Goal: Task Accomplishment & Management: Manage account settings

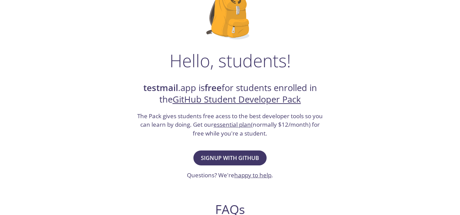
scroll to position [68, 0]
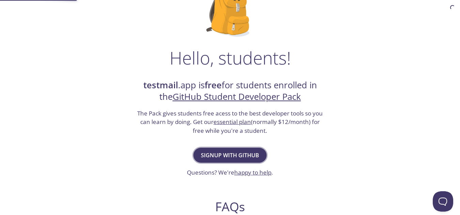
click at [233, 155] on span "Signup with GitHub" at bounding box center [230, 156] width 58 height 10
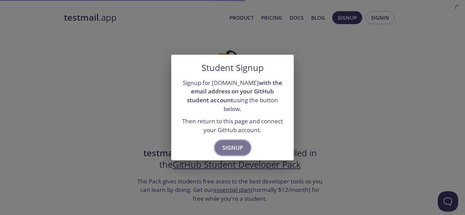
click at [235, 143] on span "Signup" at bounding box center [232, 148] width 21 height 10
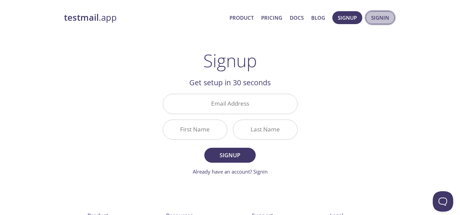
click at [375, 21] on span "Signin" at bounding box center [380, 17] width 18 height 9
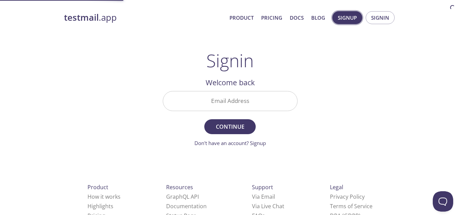
click at [353, 17] on span "Signup" at bounding box center [347, 17] width 19 height 9
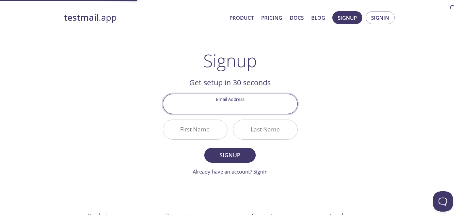
click at [232, 105] on input "Email Address" at bounding box center [230, 103] width 134 height 19
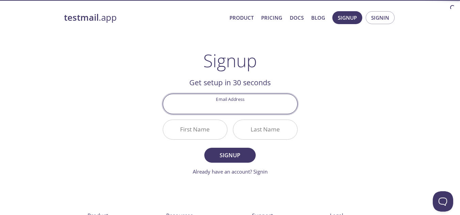
click at [224, 110] on input "Email Address" at bounding box center [230, 103] width 134 height 19
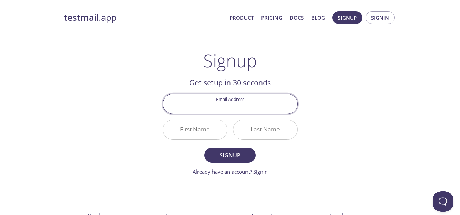
click at [177, 132] on input "First Name" at bounding box center [195, 129] width 64 height 19
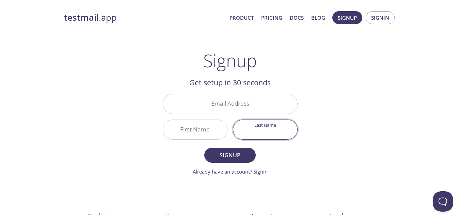
click at [261, 122] on input "Last Name" at bounding box center [265, 129] width 64 height 19
click at [247, 105] on input "Email Address" at bounding box center [230, 103] width 134 height 19
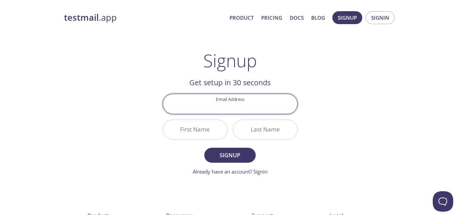
paste input "[PERSON_NAME][EMAIL_ADDRESS][PERSON_NAME][DOMAIN_NAME]"
type input "[PERSON_NAME][EMAIL_ADDRESS][PERSON_NAME][DOMAIN_NAME]"
click at [194, 132] on input "First Name" at bounding box center [195, 129] width 64 height 19
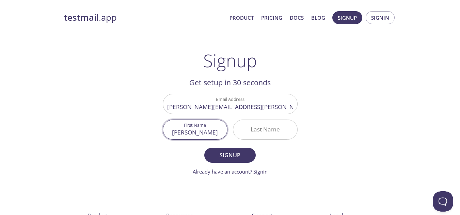
type input "[PERSON_NAME]"
click at [260, 132] on input "Last Name" at bounding box center [265, 129] width 64 height 19
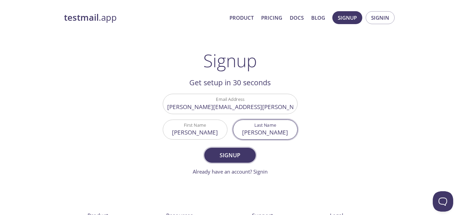
type input "[PERSON_NAME]"
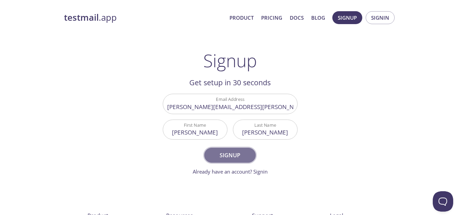
click at [234, 157] on span "Signup" at bounding box center [230, 156] width 36 height 10
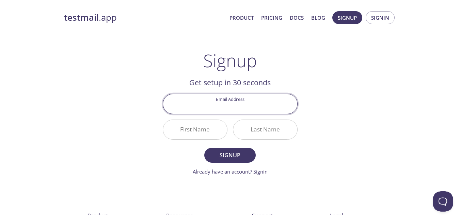
click at [232, 110] on input "Email Address" at bounding box center [230, 103] width 134 height 19
type input "[EMAIL_ADDRESS][DOMAIN_NAME]"
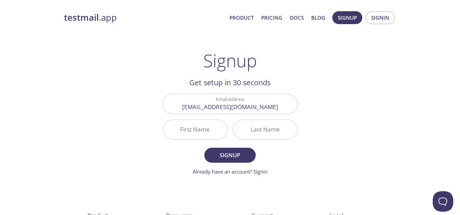
drag, startPoint x: 278, startPoint y: 58, endPoint x: 269, endPoint y: 67, distance: 12.8
click at [278, 59] on div "Signup Get setup in 30 seconds Email Address [EMAIL_ADDRESS][DOMAIN_NAME] First…" at bounding box center [230, 113] width 135 height 126
click at [204, 120] on input "First Name" at bounding box center [195, 129] width 64 height 19
drag, startPoint x: 262, startPoint y: 173, endPoint x: 257, endPoint y: 177, distance: 6.1
click at [262, 173] on link "Already have an account? Signin" at bounding box center [230, 171] width 75 height 7
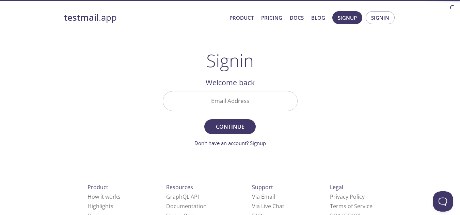
click at [243, 101] on input "Email Address" at bounding box center [230, 101] width 134 height 19
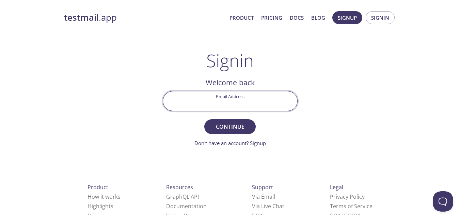
type input "[PERSON_NAME][EMAIL_ADDRESS][PERSON_NAME][DOMAIN_NAME]"
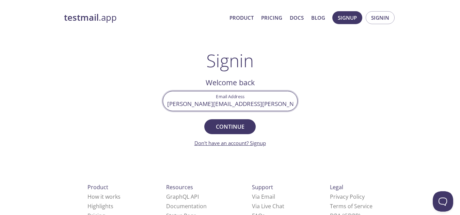
click at [256, 143] on link "Don't have an account? Signup" at bounding box center [229, 143] width 71 height 7
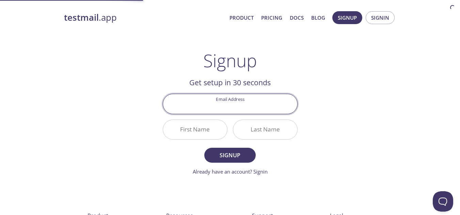
click at [226, 108] on input "Email Address" at bounding box center [230, 103] width 134 height 19
type input "v"
type input "[PERSON_NAME][EMAIL_ADDRESS][PERSON_NAME][DOMAIN_NAME]"
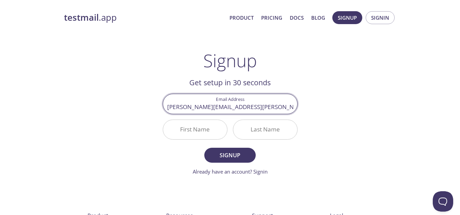
click at [197, 130] on input "First Name" at bounding box center [195, 129] width 64 height 19
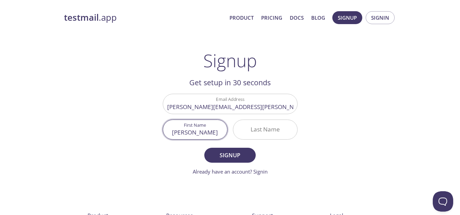
type input "[PERSON_NAME]"
click at [260, 129] on input "Last Name" at bounding box center [265, 129] width 64 height 19
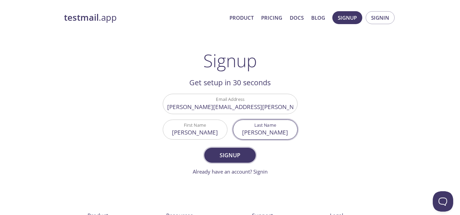
type input "[PERSON_NAME]"
click at [229, 160] on span "Signup" at bounding box center [230, 156] width 36 height 10
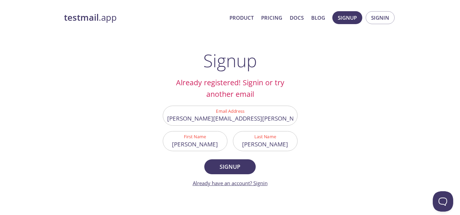
click at [259, 183] on link "Already have an account? Signin" at bounding box center [230, 183] width 75 height 7
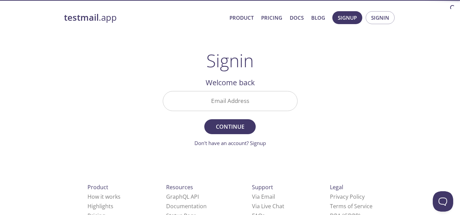
click at [236, 100] on input "Email Address" at bounding box center [230, 101] width 134 height 19
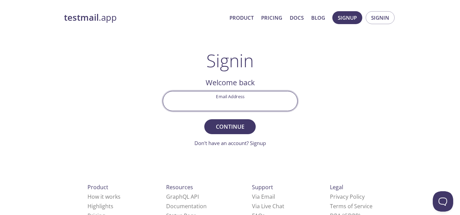
type input "[PERSON_NAME][EMAIL_ADDRESS][PERSON_NAME][DOMAIN_NAME]"
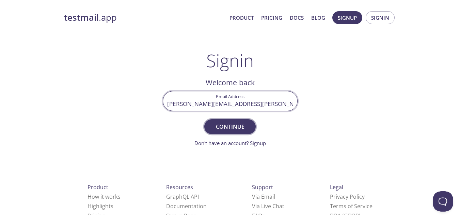
click at [231, 122] on span "Continue" at bounding box center [230, 127] width 36 height 10
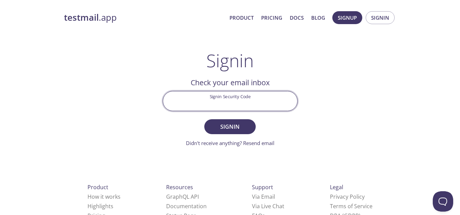
click at [227, 99] on input "Signin Security Code" at bounding box center [230, 101] width 134 height 19
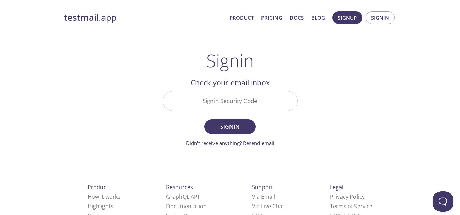
click at [95, 144] on div "testmail .app Product Pricing Docs Blog Signup Signin Signin Welcome back Email…" at bounding box center [230, 149] width 348 height 284
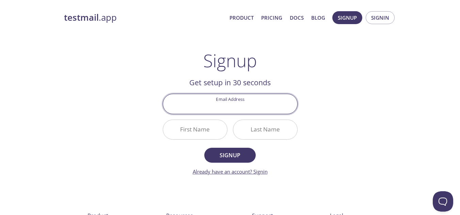
click at [261, 170] on link "Already have an account? Signin" at bounding box center [230, 171] width 75 height 7
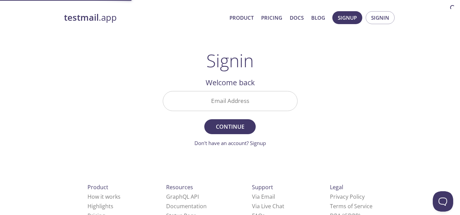
click at [224, 89] on div "Email Address" at bounding box center [230, 101] width 140 height 26
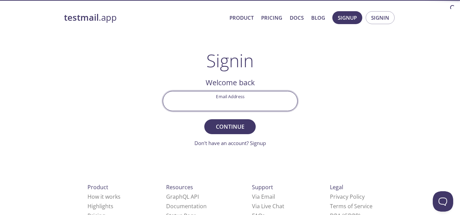
click at [224, 106] on input "Email Address" at bounding box center [230, 101] width 134 height 19
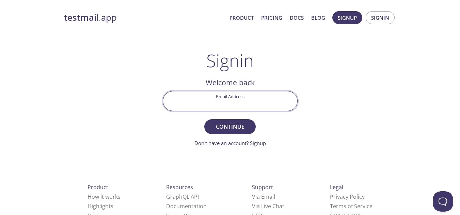
type input "[PERSON_NAME][EMAIL_ADDRESS][PERSON_NAME][DOMAIN_NAME]"
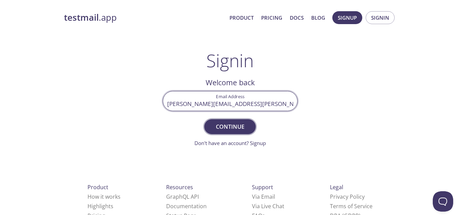
click at [225, 124] on span "Continue" at bounding box center [230, 127] width 36 height 10
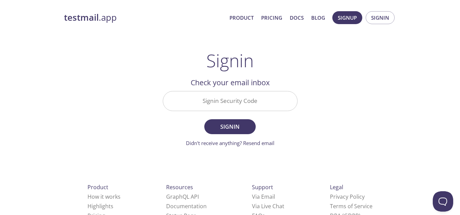
click at [222, 104] on input "Signin Security Code" at bounding box center [230, 101] width 134 height 19
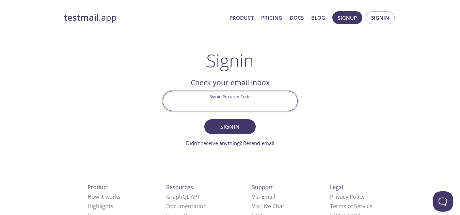
paste input "1N22595"
click at [227, 128] on span "Signin" at bounding box center [230, 127] width 36 height 10
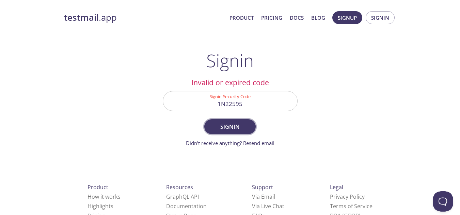
click at [227, 128] on span "Signin" at bounding box center [230, 127] width 36 height 10
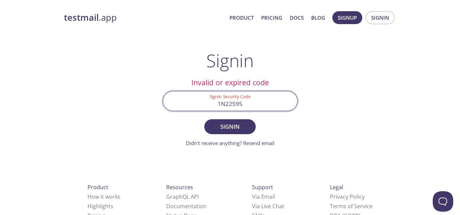
drag, startPoint x: 241, startPoint y: 99, endPoint x: 153, endPoint y: 103, distance: 87.9
click at [153, 103] on div "testmail .app Product Pricing Docs Blog Signup Signin Signin Welcome back Email…" at bounding box center [230, 149] width 348 height 284
paste input "CG3SYLM"
type input "CG3SYLM"
click at [239, 129] on span "Signin" at bounding box center [230, 127] width 36 height 10
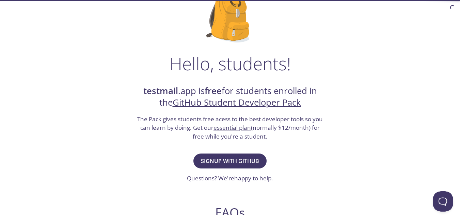
scroll to position [68, 0]
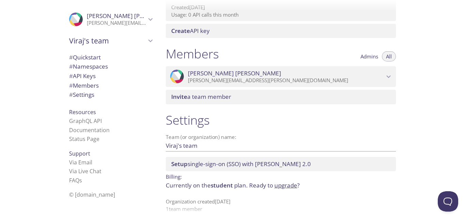
scroll to position [268, 0]
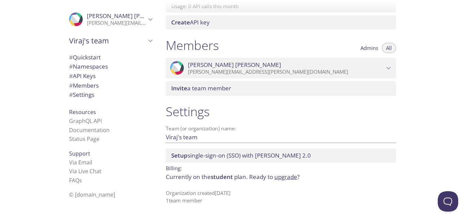
click at [176, 87] on span "Invite" at bounding box center [179, 88] width 16 height 8
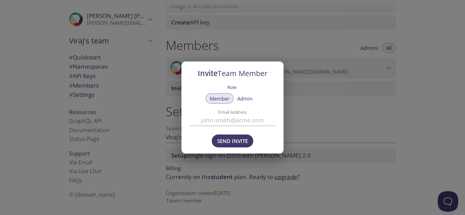
click at [220, 122] on input "Email Address" at bounding box center [233, 120] width 86 height 11
type input "anishdahiya44@gmail.com"
click at [225, 140] on span "Send Invite" at bounding box center [232, 141] width 31 height 9
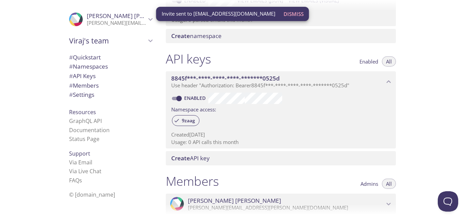
scroll to position [0, 0]
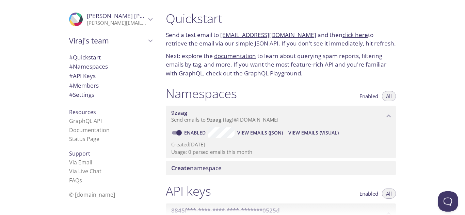
click at [387, 117] on icon "9zaag namespace" at bounding box center [388, 116] width 4 height 3
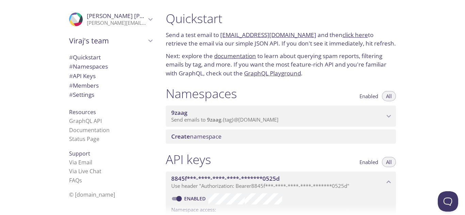
click at [387, 117] on icon "9zaag namespace" at bounding box center [388, 116] width 9 height 9
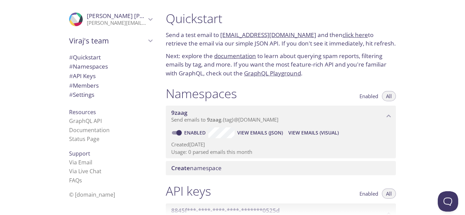
click at [181, 116] on span "9zaag" at bounding box center [179, 113] width 16 height 8
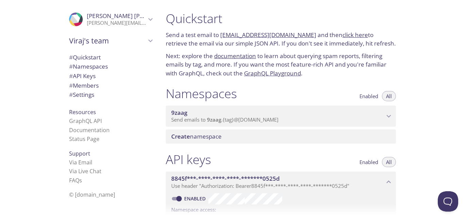
click at [181, 116] on span "9zaag" at bounding box center [179, 113] width 16 height 8
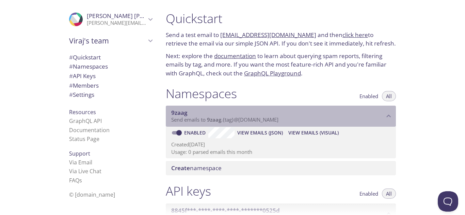
click at [181, 115] on span "9zaag" at bounding box center [179, 113] width 16 height 8
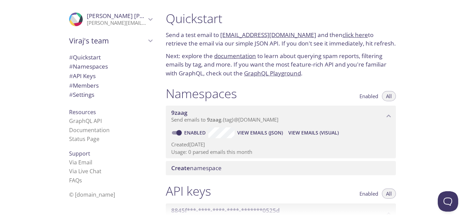
click at [181, 115] on span "9zaag" at bounding box center [179, 113] width 16 height 8
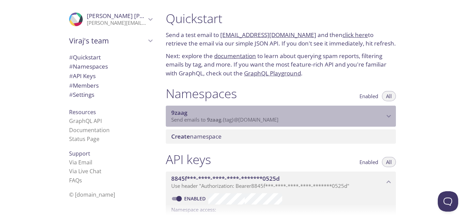
click at [181, 115] on span "9zaag" at bounding box center [179, 113] width 16 height 8
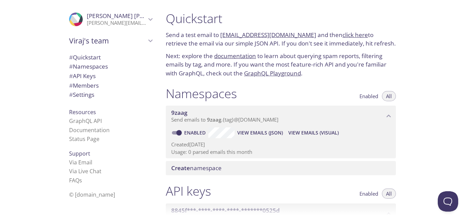
click at [181, 115] on span "9zaag" at bounding box center [179, 113] width 16 height 8
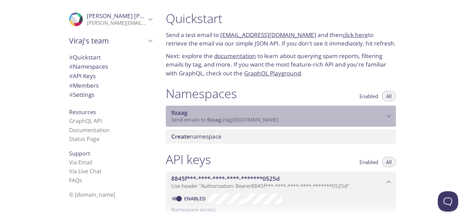
click at [181, 115] on span "9zaag" at bounding box center [179, 113] width 16 height 8
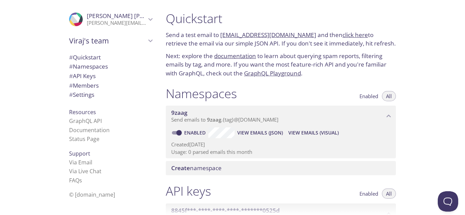
click at [182, 131] on input "Enabled" at bounding box center [179, 133] width 24 height 8
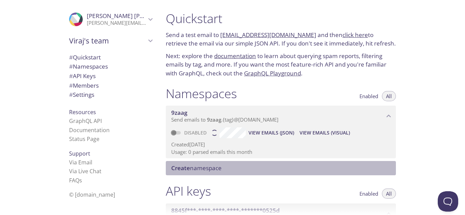
click at [186, 168] on span "Create" at bounding box center [180, 168] width 19 height 8
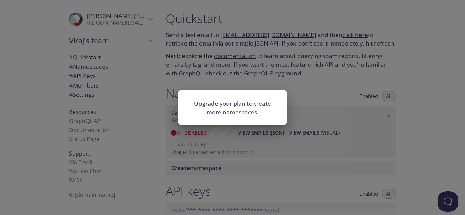
click at [213, 160] on div "Upgrade your plan to create more namespaces." at bounding box center [232, 107] width 465 height 215
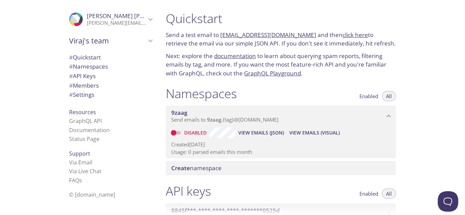
click at [183, 172] on div "Create namespace" at bounding box center [281, 168] width 230 height 14
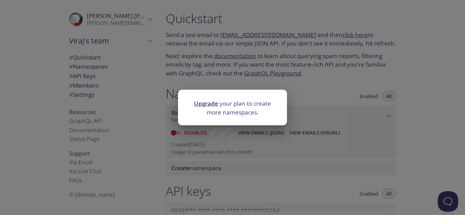
click at [187, 153] on div "Upgrade your plan to create more namespaces." at bounding box center [232, 107] width 465 height 215
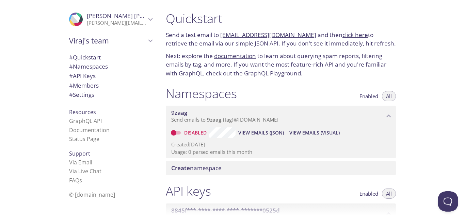
click at [175, 128] on label "Disabled" at bounding box center [188, 133] width 42 height 11
click at [175, 129] on input "Disabled" at bounding box center [173, 133] width 24 height 8
checkbox input "true"
click at [116, 69] on span "# Namespaces" at bounding box center [110, 66] width 83 height 9
click at [223, 120] on span "Send emails to 9zaag . {tag} @inbox.testmail.app" at bounding box center [224, 119] width 107 height 7
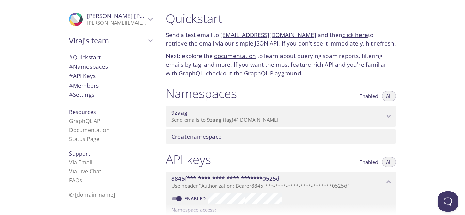
click at [223, 120] on span "Send emails to 9zaag . {tag} @inbox.testmail.app" at bounding box center [224, 119] width 107 height 7
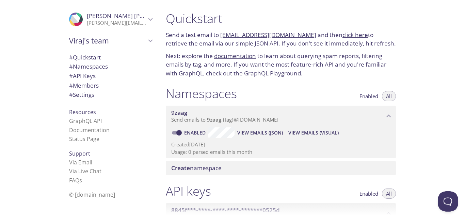
click at [223, 120] on span "Send emails to 9zaag . {tag} @inbox.testmail.app" at bounding box center [224, 119] width 107 height 7
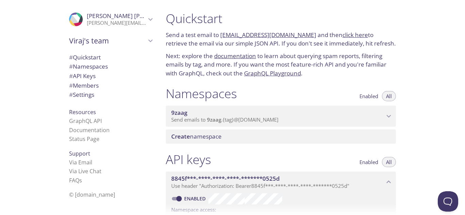
click at [223, 120] on span "Send emails to 9zaag . {tag} @inbox.testmail.app" at bounding box center [224, 119] width 107 height 7
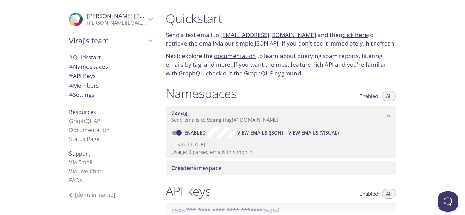
click at [184, 169] on span "Create" at bounding box center [180, 168] width 19 height 8
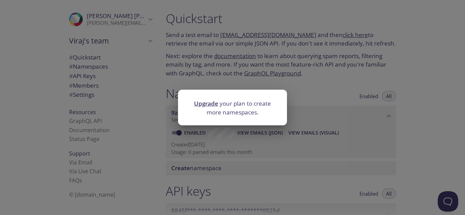
click at [221, 142] on div "Upgrade your plan to create more namespaces." at bounding box center [232, 107] width 465 height 215
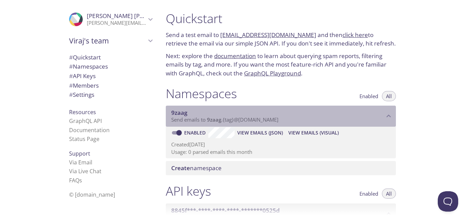
drag, startPoint x: 179, startPoint y: 108, endPoint x: 169, endPoint y: 120, distance: 15.4
click at [169, 120] on div "9zaag Send emails to 9zaag . {tag} @inbox.testmail.app" at bounding box center [281, 116] width 230 height 21
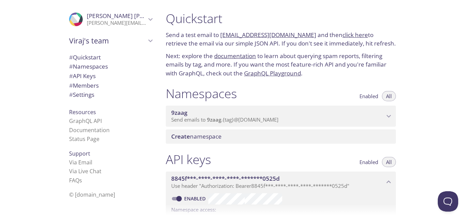
click at [136, 8] on div at bounding box center [232, 5] width 465 height 11
click at [138, 14] on span "Viraj raghuvanshi" at bounding box center [116, 15] width 59 height 7
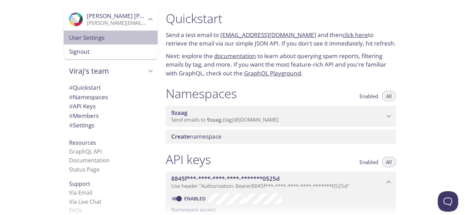
click at [88, 34] on span "User Settings" at bounding box center [110, 37] width 83 height 9
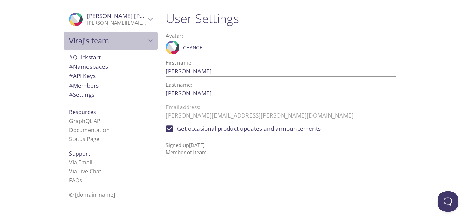
click at [118, 38] on span "Viraj's team" at bounding box center [107, 41] width 77 height 10
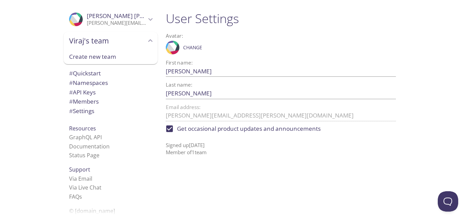
click at [117, 37] on span "Viraj's team" at bounding box center [107, 41] width 77 height 10
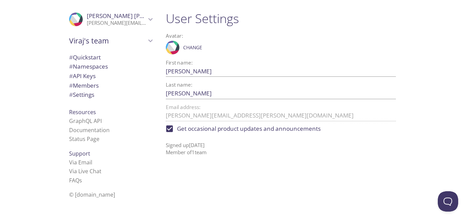
click at [87, 112] on span "Resources" at bounding box center [82, 112] width 27 height 7
click at [84, 113] on span "Resources" at bounding box center [82, 112] width 27 height 7
click at [80, 138] on link "Status Page" at bounding box center [84, 138] width 30 height 7
click at [106, 18] on span "Viraj raghuvanshi" at bounding box center [133, 16] width 93 height 8
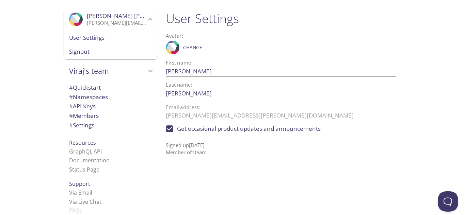
click at [106, 18] on span "Viraj raghuvanshi" at bounding box center [133, 16] width 93 height 8
